Goal: Navigation & Orientation: Go to known website

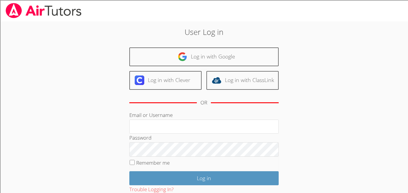
click at [204, 79] on div "Log in with Clever Log in with ClassLink" at bounding box center [203, 80] width 149 height 19
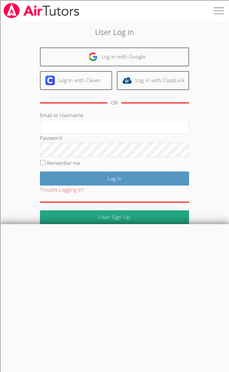
click at [115, 168] on fieldset "Remember me" at bounding box center [114, 164] width 149 height 15
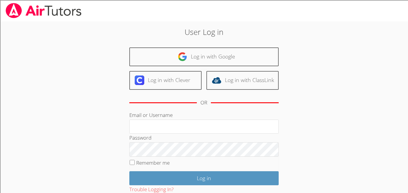
click at [129, 168] on fieldset "Remember me" at bounding box center [203, 164] width 149 height 15
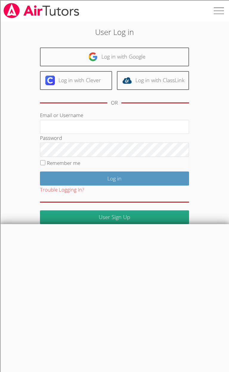
click at [189, 79] on div "Log in with Clever Log in with ClassLink" at bounding box center [114, 80] width 149 height 19
click at [115, 168] on fieldset "Remember me" at bounding box center [114, 164] width 149 height 15
